Goal: Navigation & Orientation: Find specific page/section

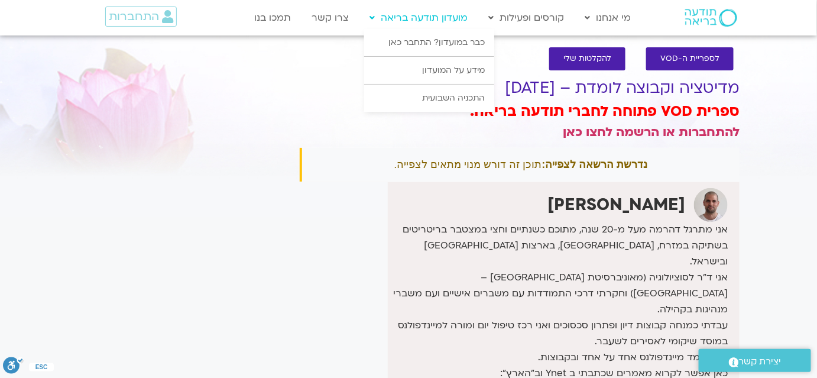
scroll to position [9, 0]
click at [125, 18] on span "התחברות" at bounding box center [134, 16] width 50 height 13
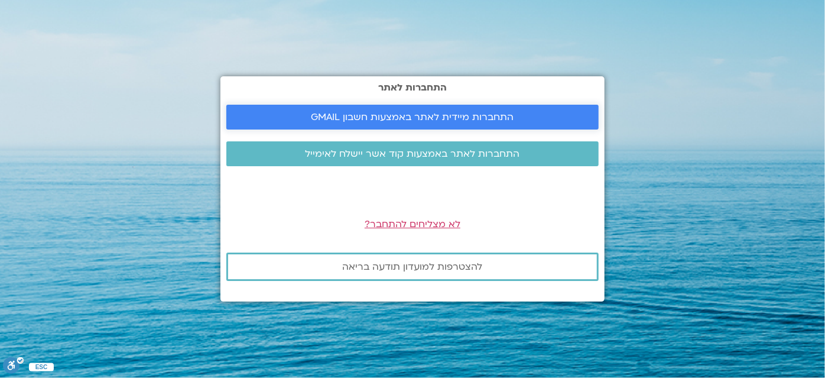
click at [317, 114] on span "התחברות מיידית לאתר באמצעות חשבון GMAIL" at bounding box center [413, 117] width 203 height 11
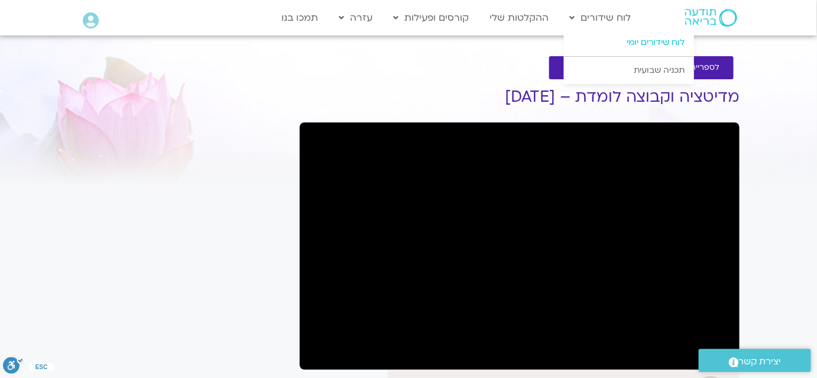
click at [618, 42] on link "לוח שידורים יומי" at bounding box center [629, 42] width 130 height 27
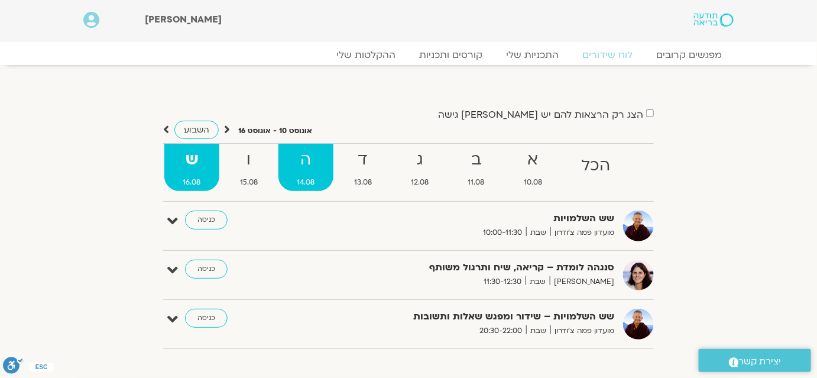
click at [312, 167] on strong "ה" at bounding box center [305, 160] width 55 height 27
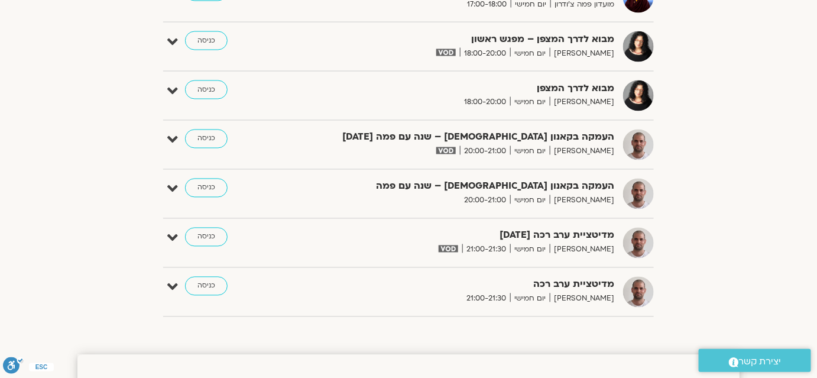
scroll to position [628, 0]
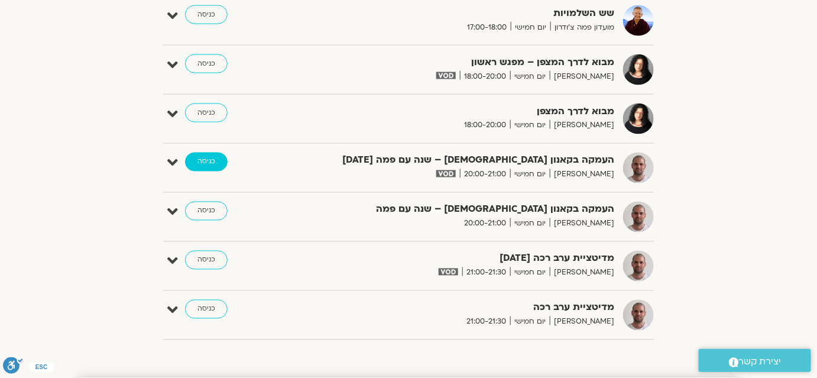
click at [209, 161] on link "כניסה" at bounding box center [206, 162] width 43 height 19
